Goal: Information Seeking & Learning: Learn about a topic

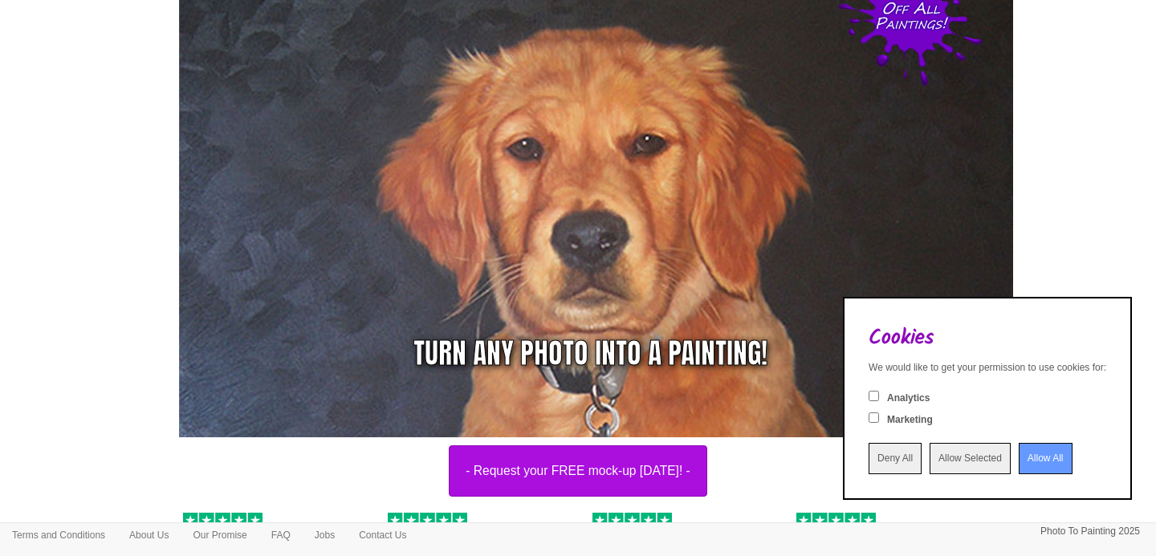
scroll to position [173, 0]
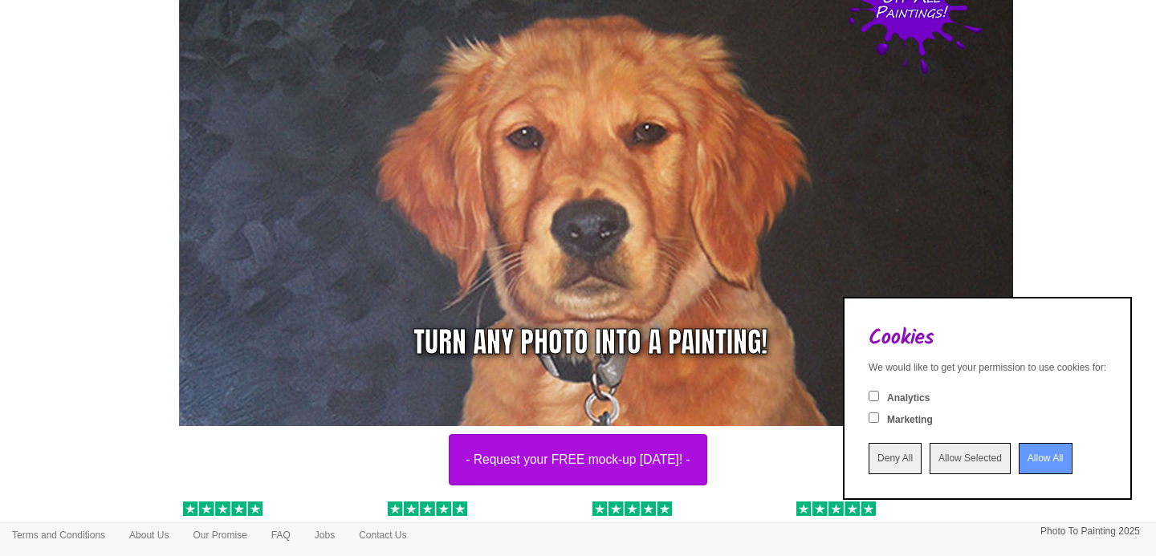
click at [1019, 458] on input "Allow All" at bounding box center [1046, 458] width 54 height 31
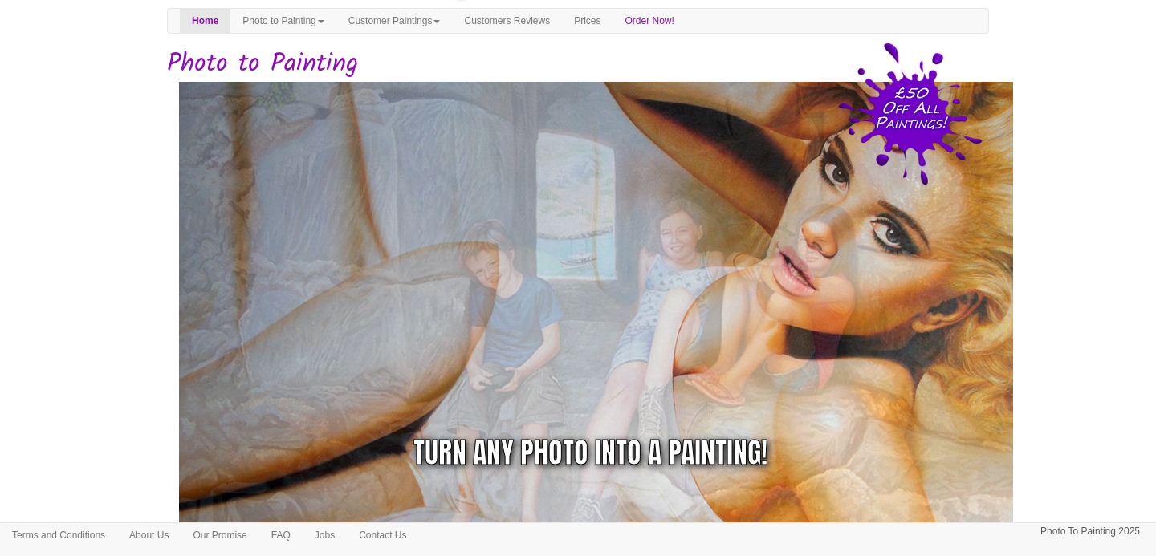
scroll to position [0, 0]
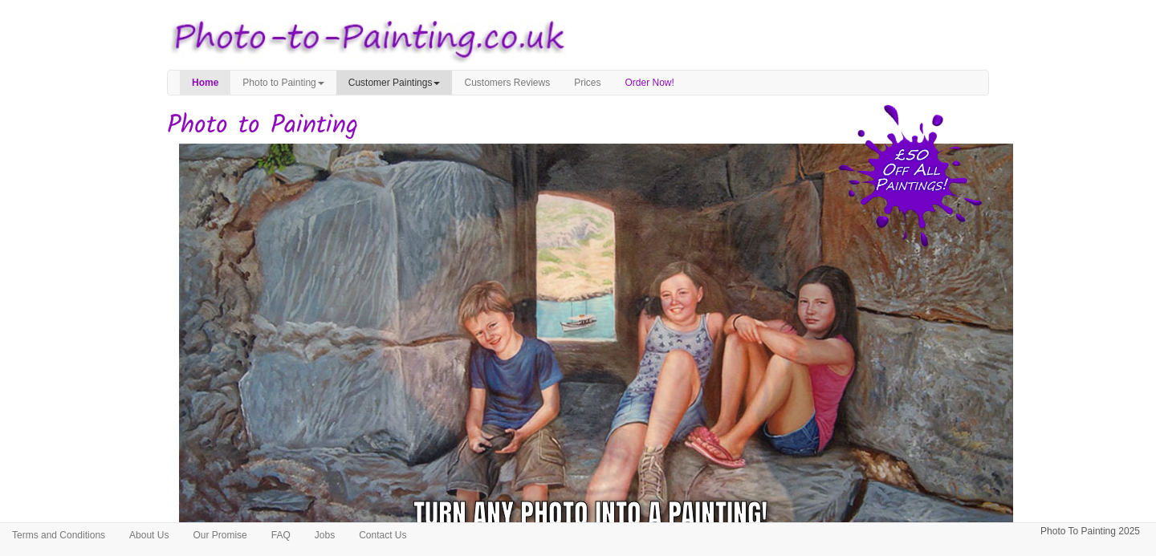
click at [445, 86] on link "Customer Paintings" at bounding box center [394, 83] width 116 height 24
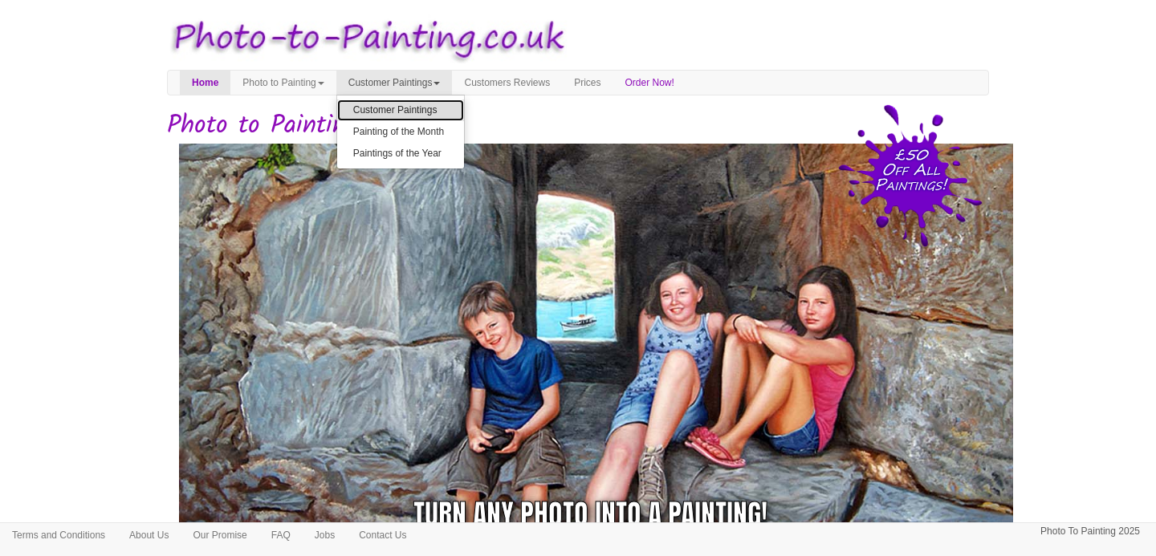
click at [450, 106] on link "Customer Paintings" at bounding box center [400, 111] width 127 height 22
